Goal: Transaction & Acquisition: Download file/media

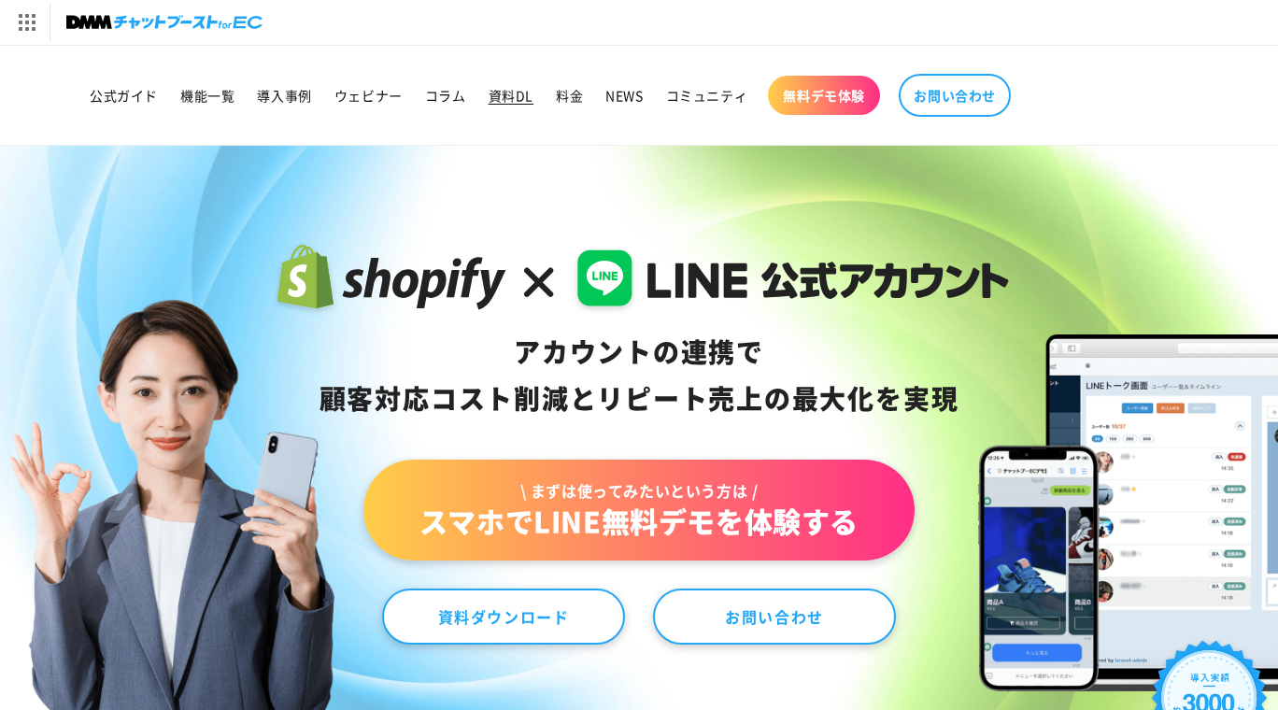
click at [506, 95] on span "資料DL" at bounding box center [511, 95] width 45 height 17
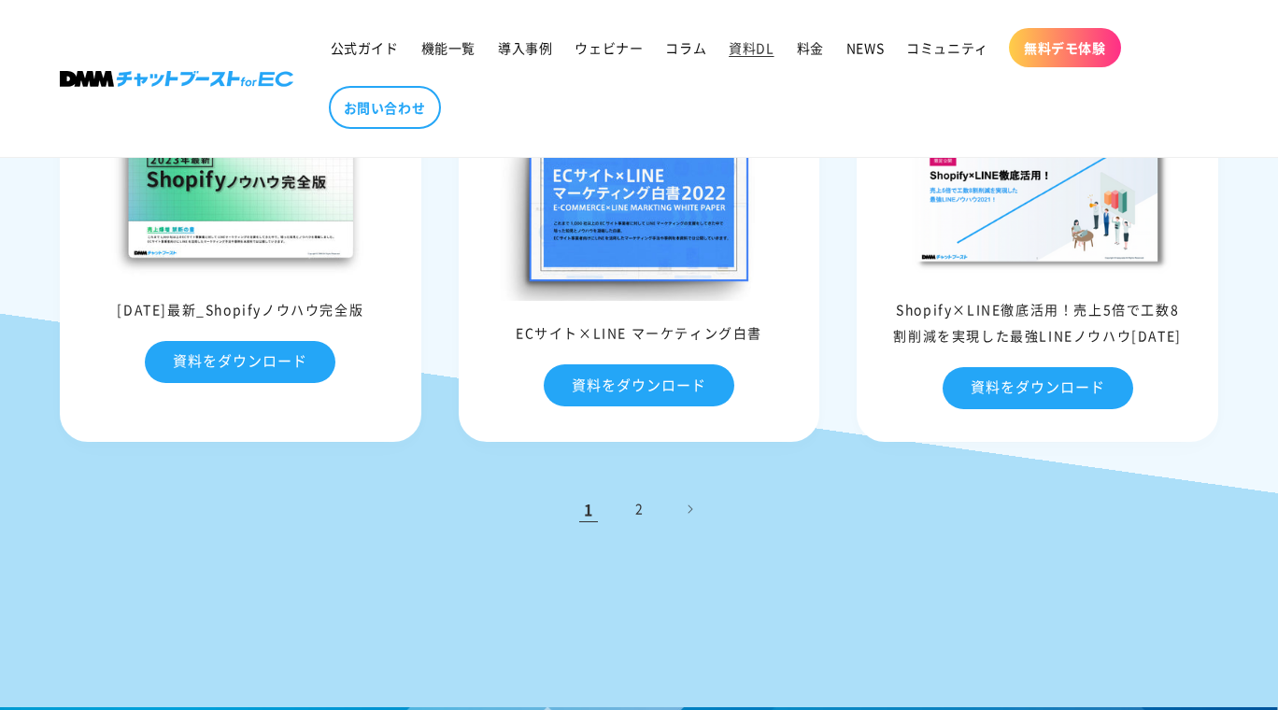
scroll to position [847, 0]
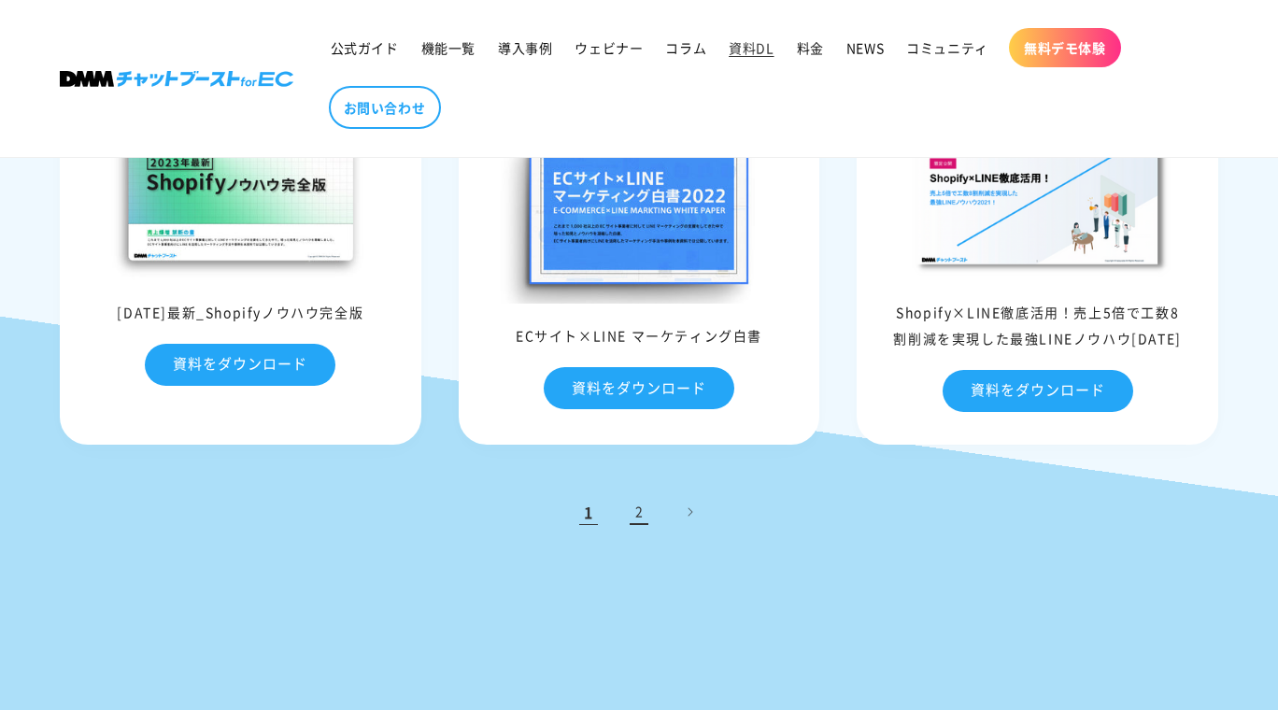
click at [646, 504] on link "2" at bounding box center [639, 511] width 41 height 41
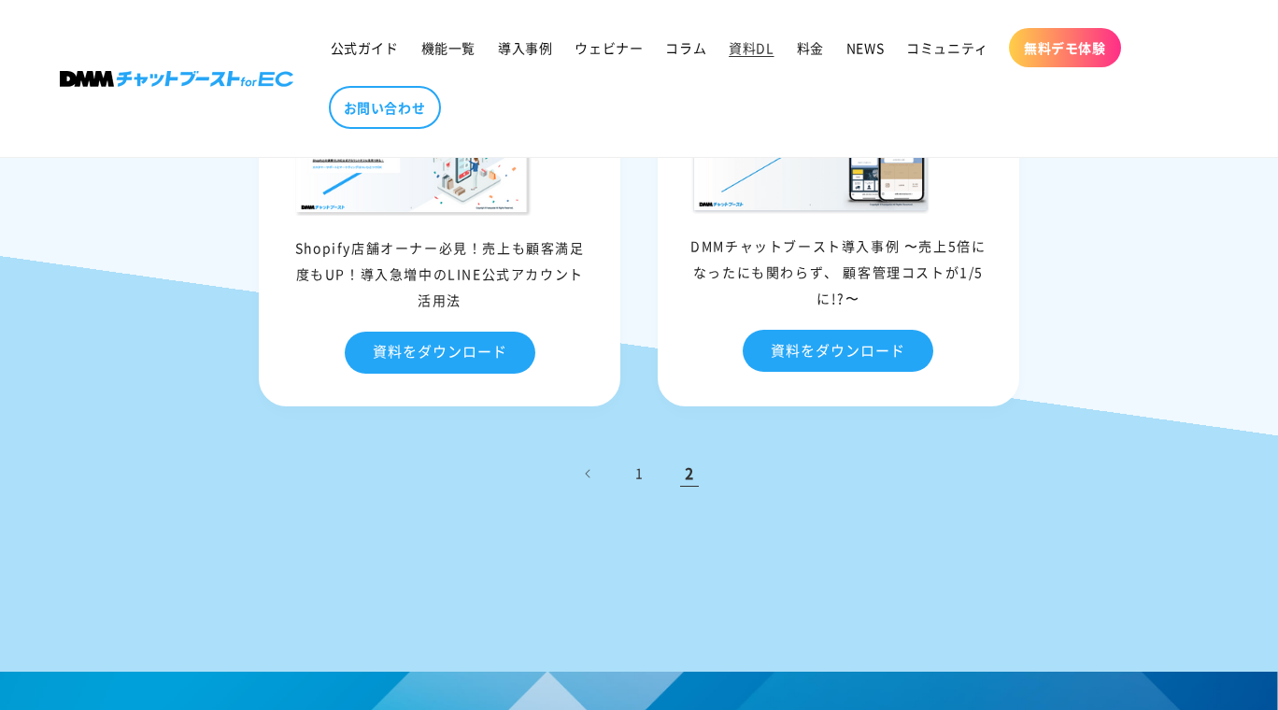
scroll to position [1233, 0]
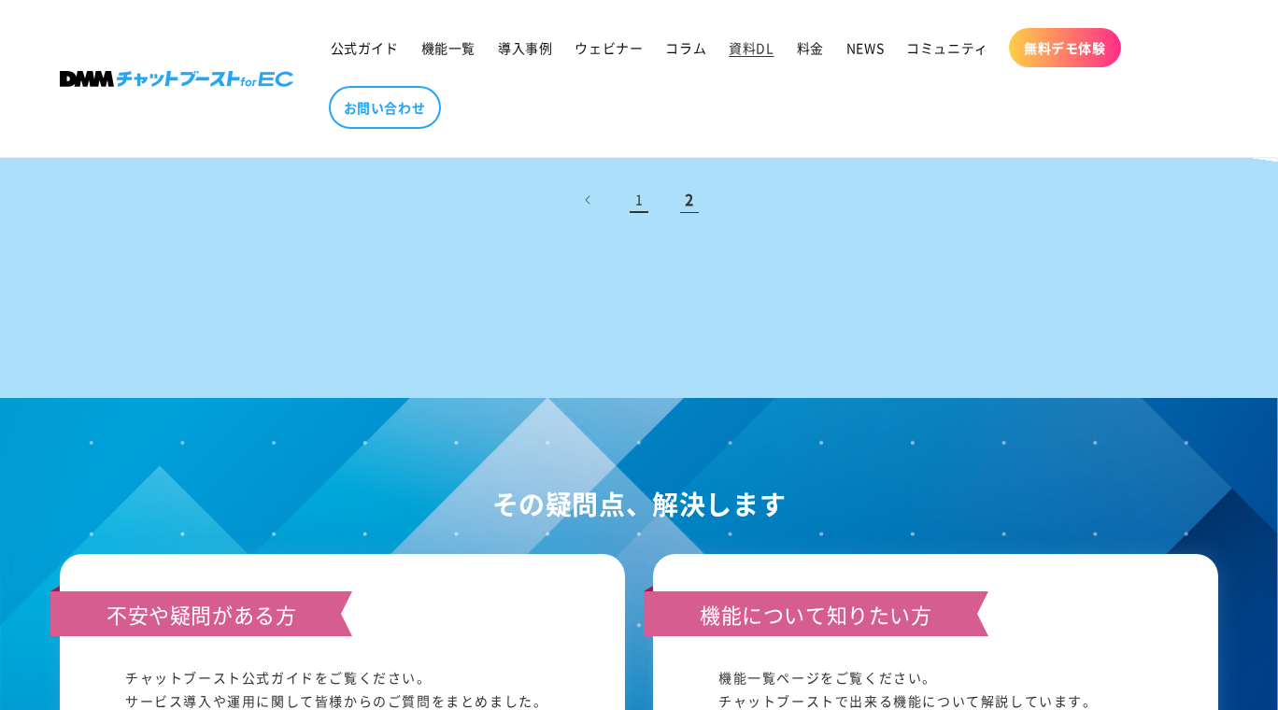
click at [636, 199] on link "1" at bounding box center [639, 199] width 41 height 41
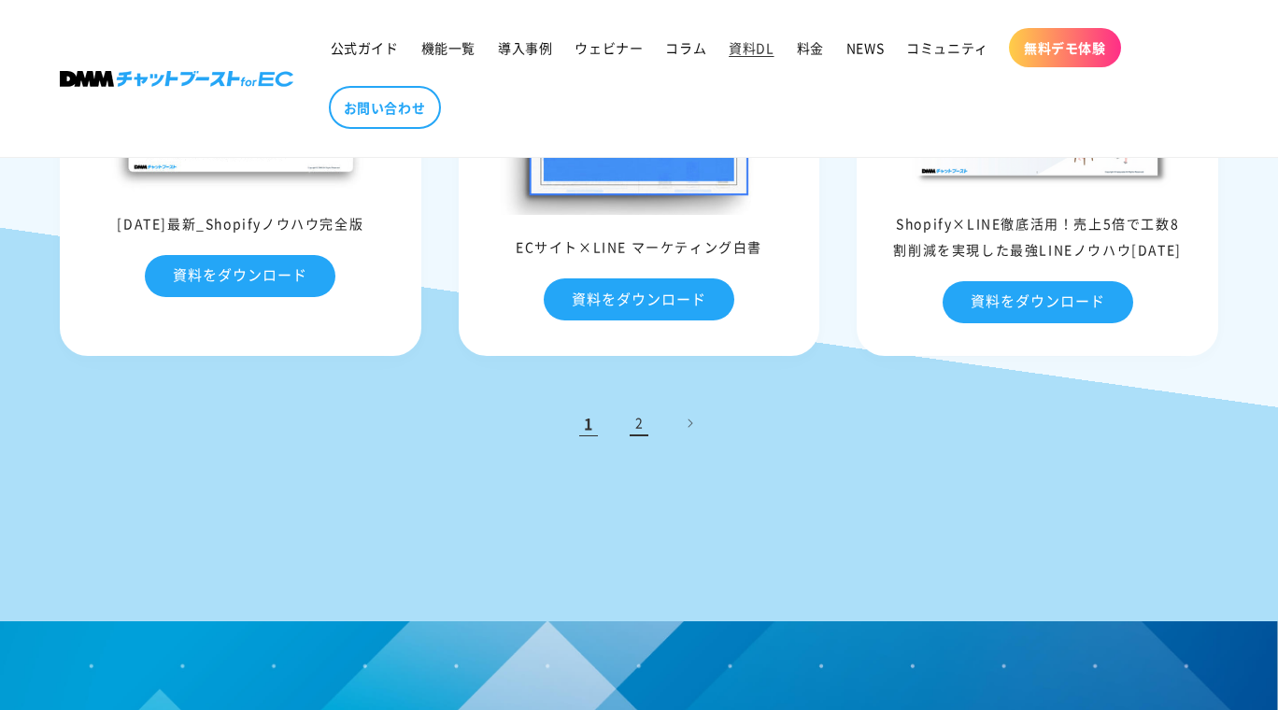
scroll to position [947, 0]
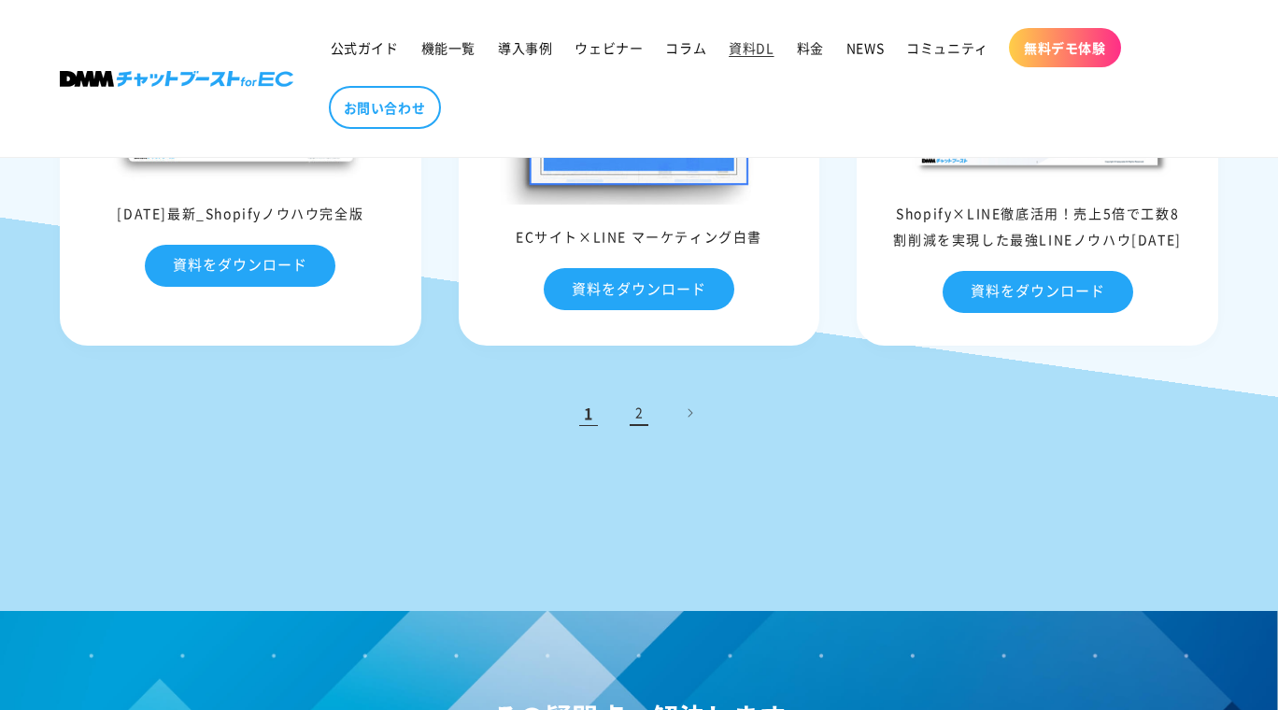
click at [636, 412] on link "2" at bounding box center [639, 412] width 41 height 41
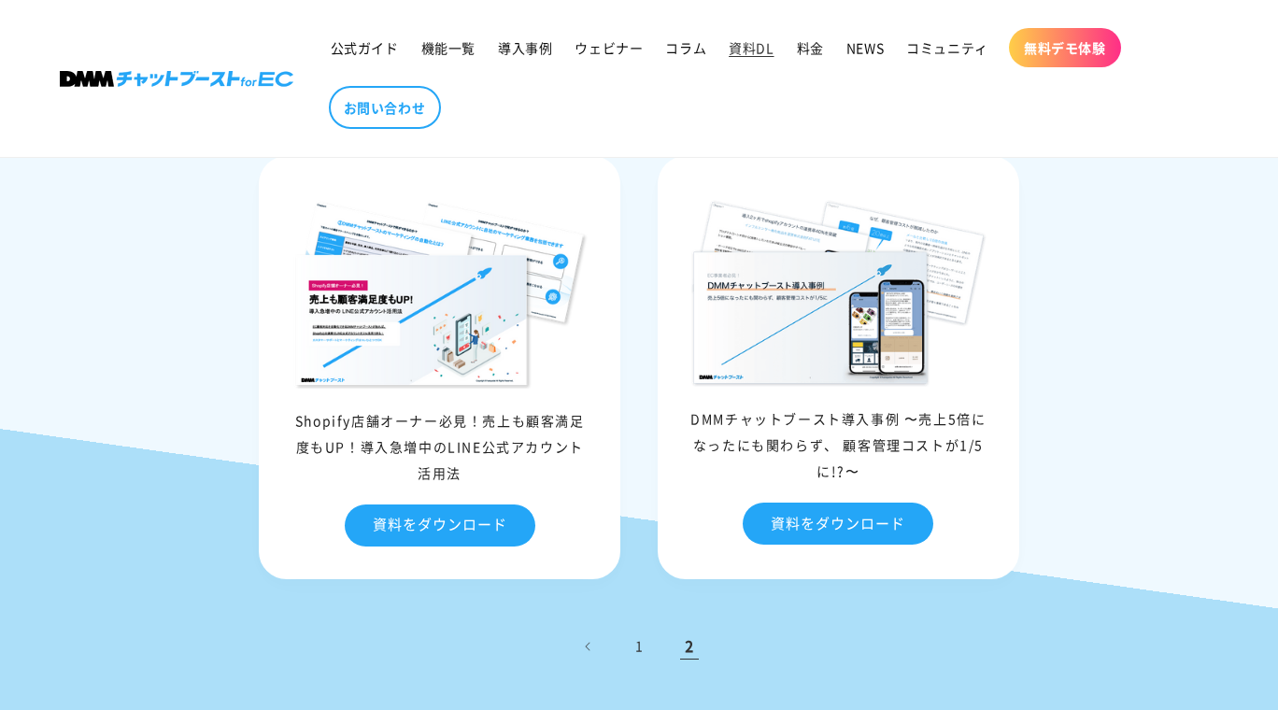
scroll to position [796, 0]
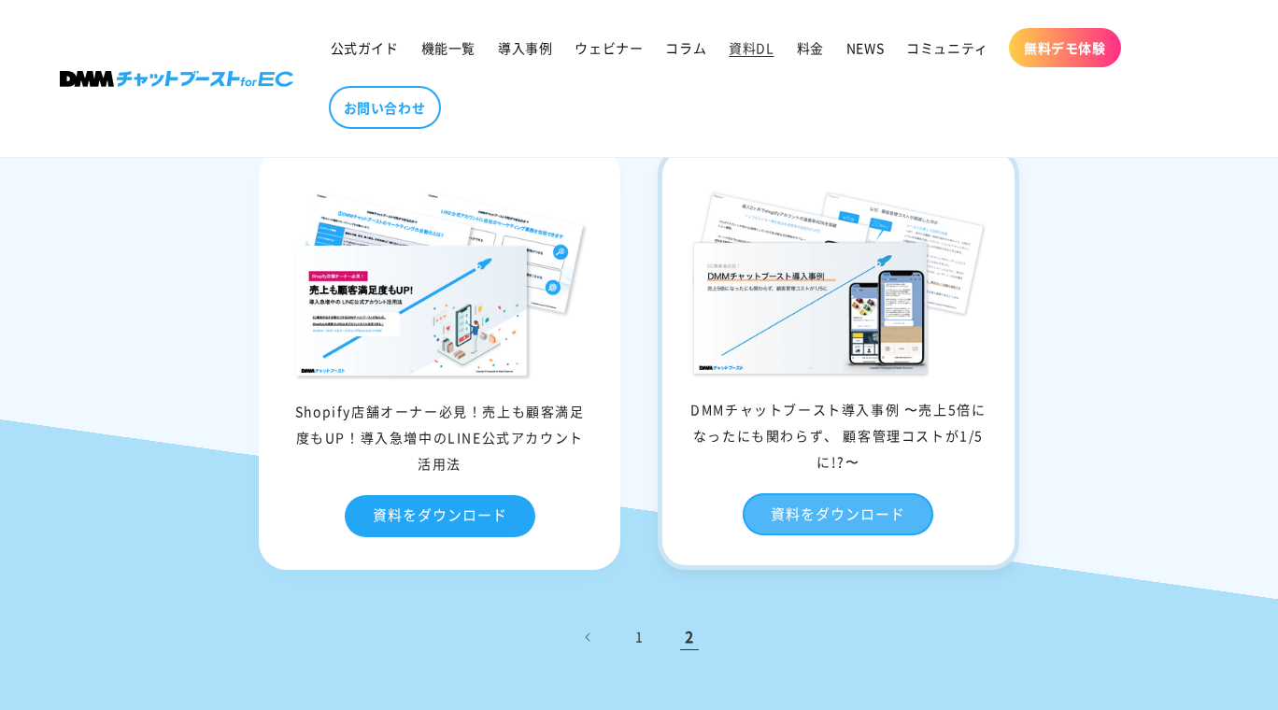
click at [790, 520] on link "資料をダウンロード" at bounding box center [838, 514] width 191 height 42
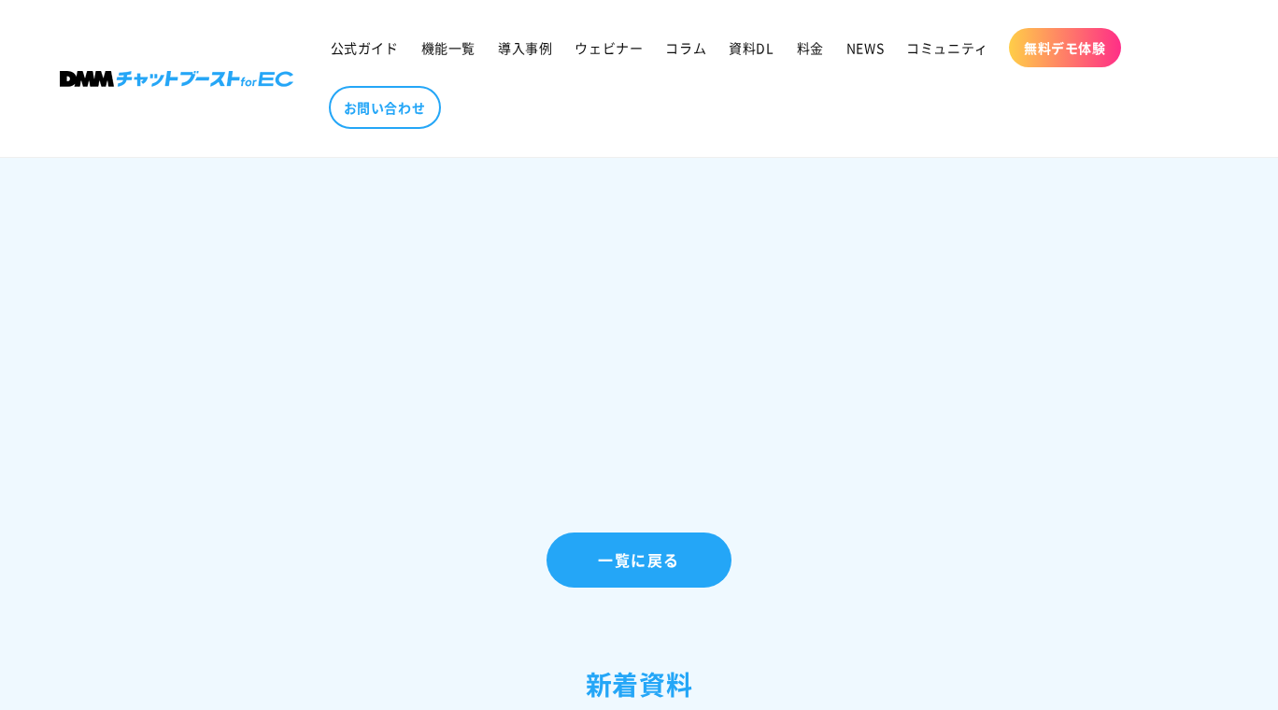
scroll to position [1851, 0]
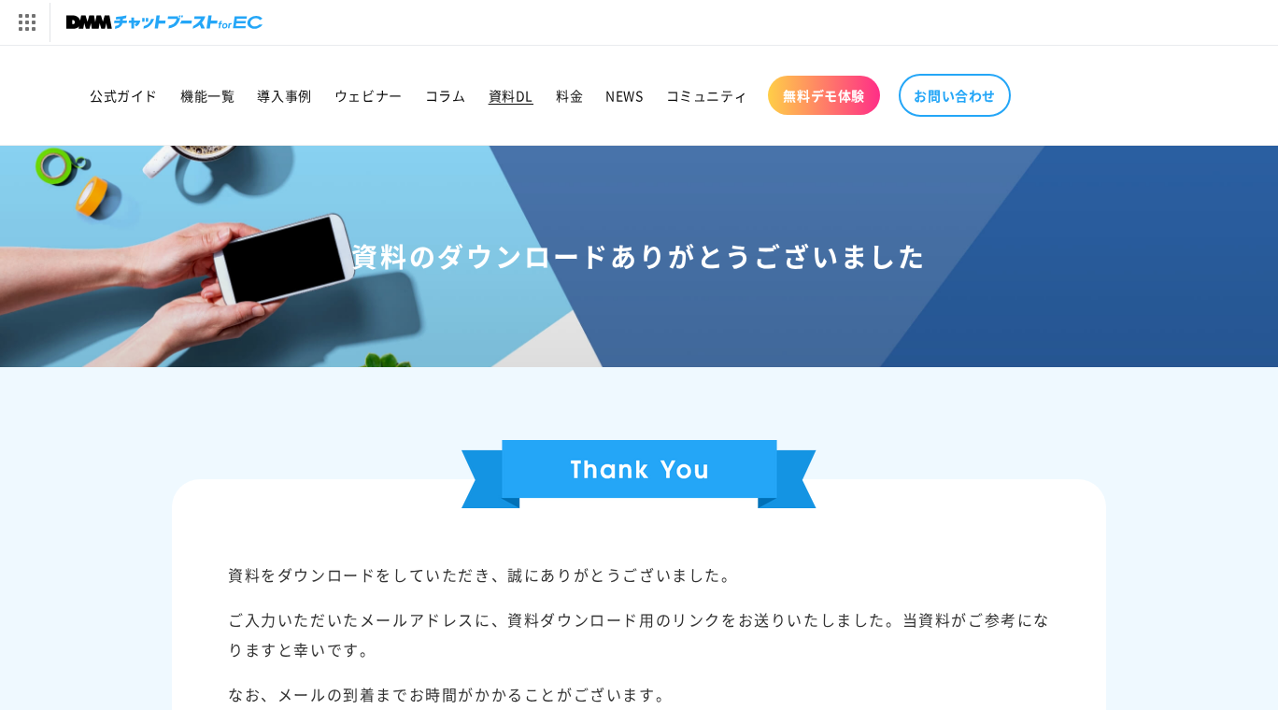
click at [519, 95] on span "資料DL" at bounding box center [511, 95] width 45 height 17
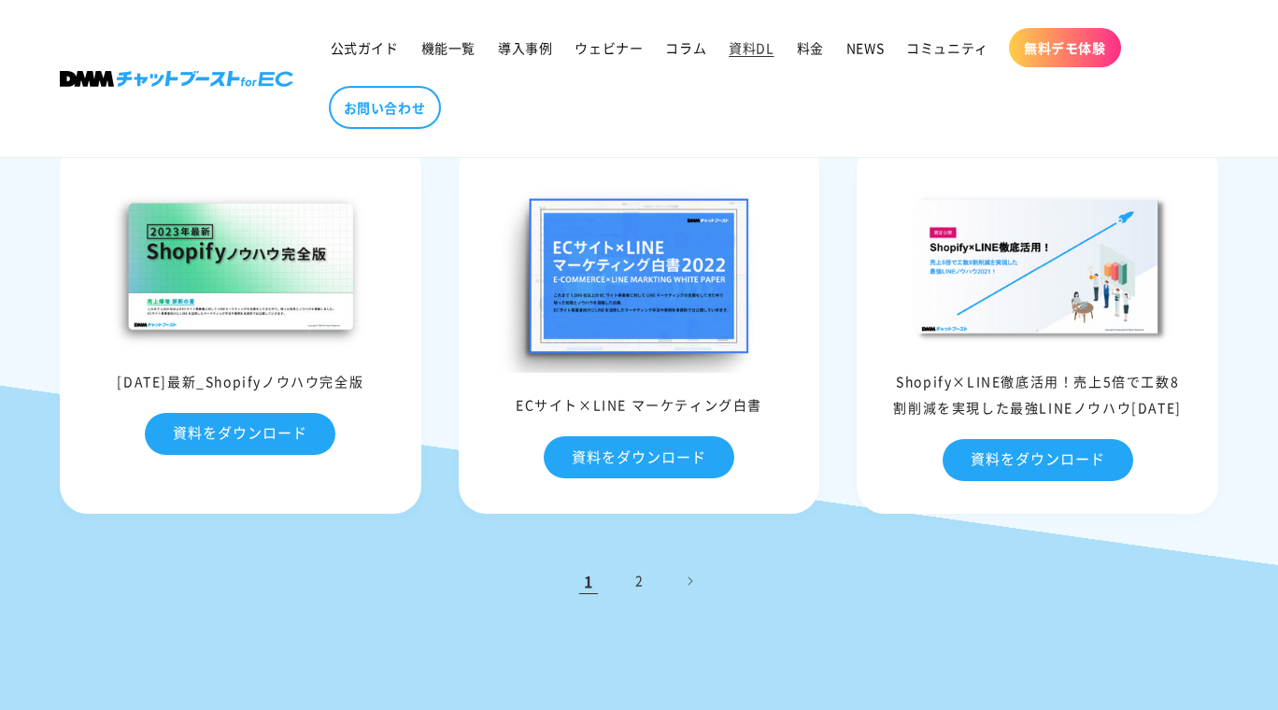
scroll to position [776, 0]
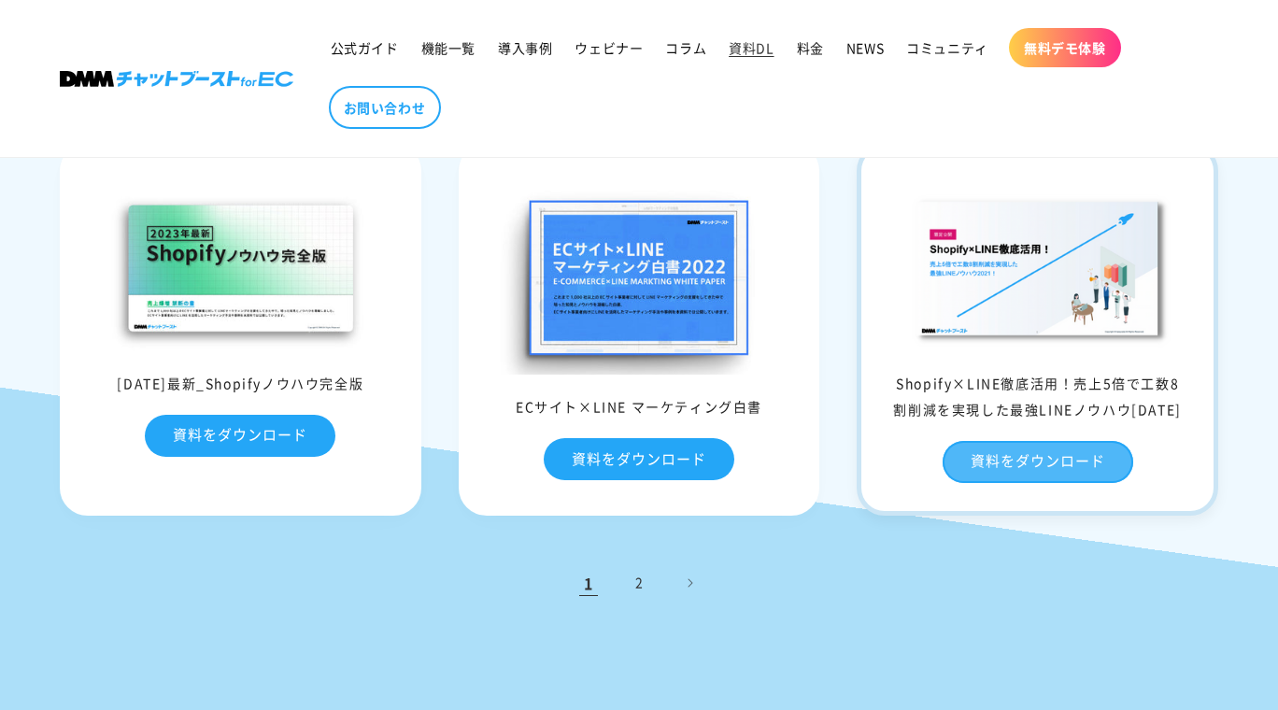
click at [984, 466] on link "資料をダウンロード" at bounding box center [1038, 462] width 191 height 42
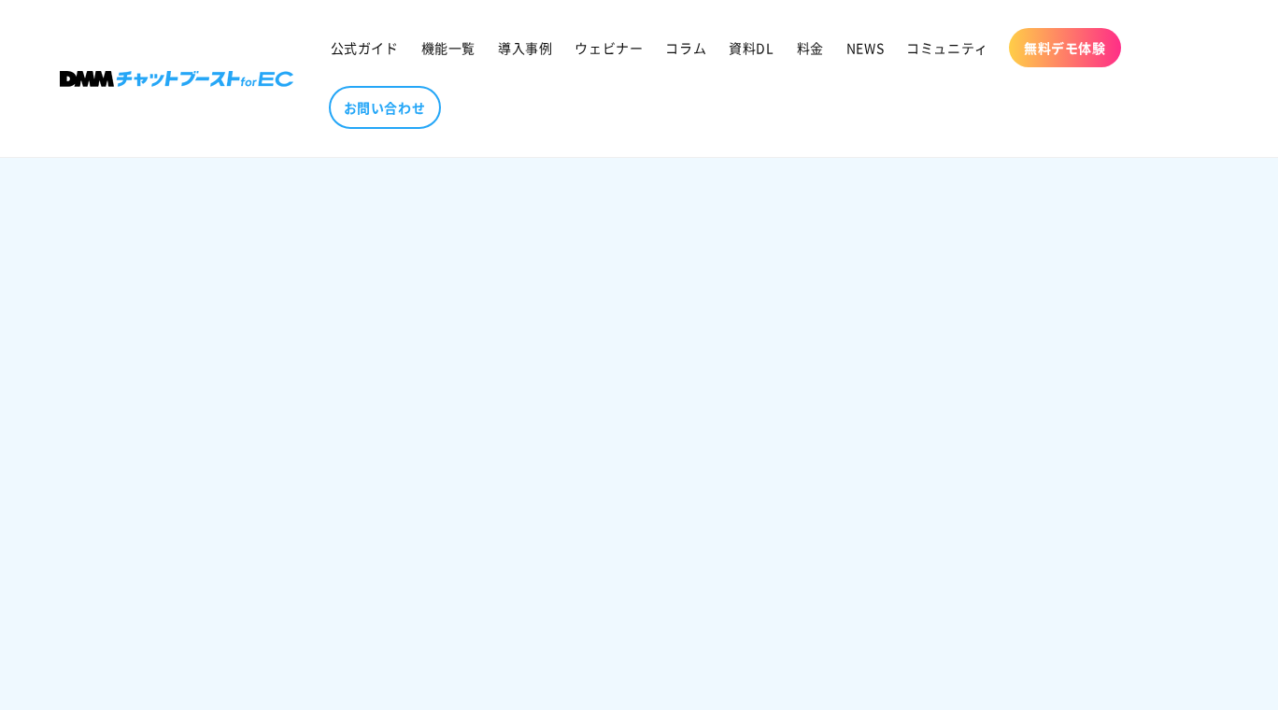
scroll to position [1849, 0]
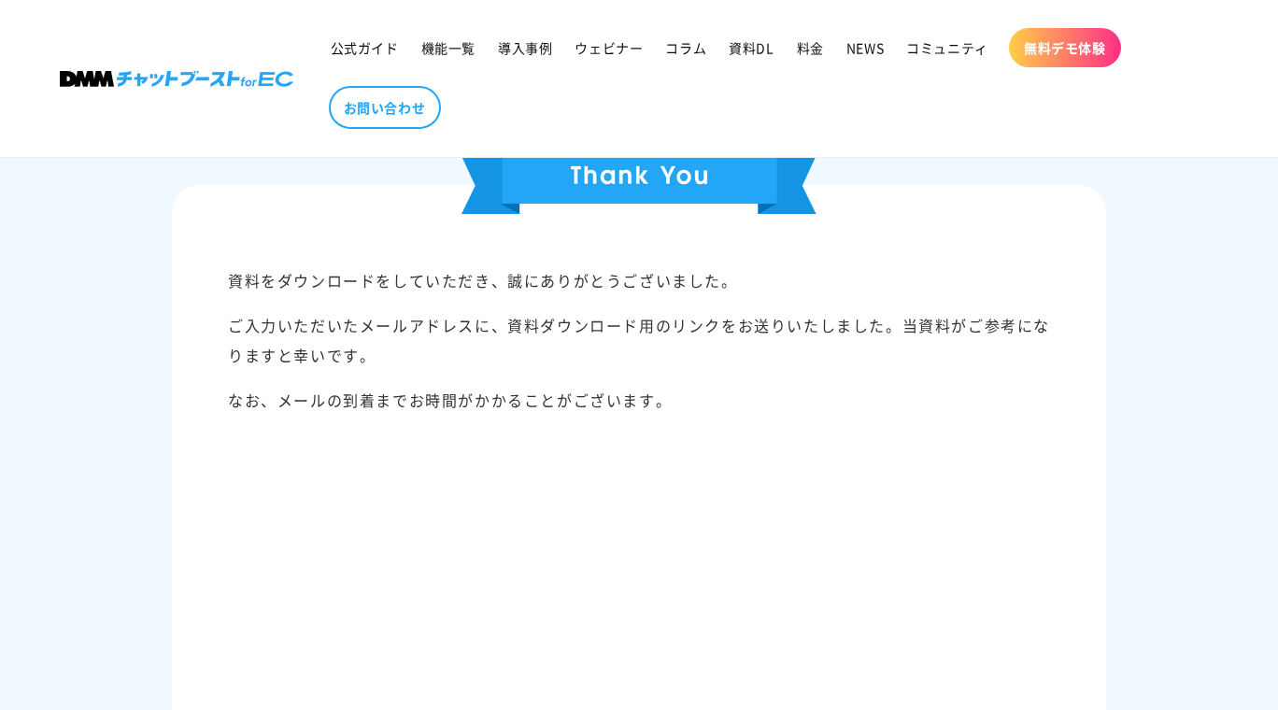
scroll to position [632, 0]
